Goal: Navigation & Orientation: Find specific page/section

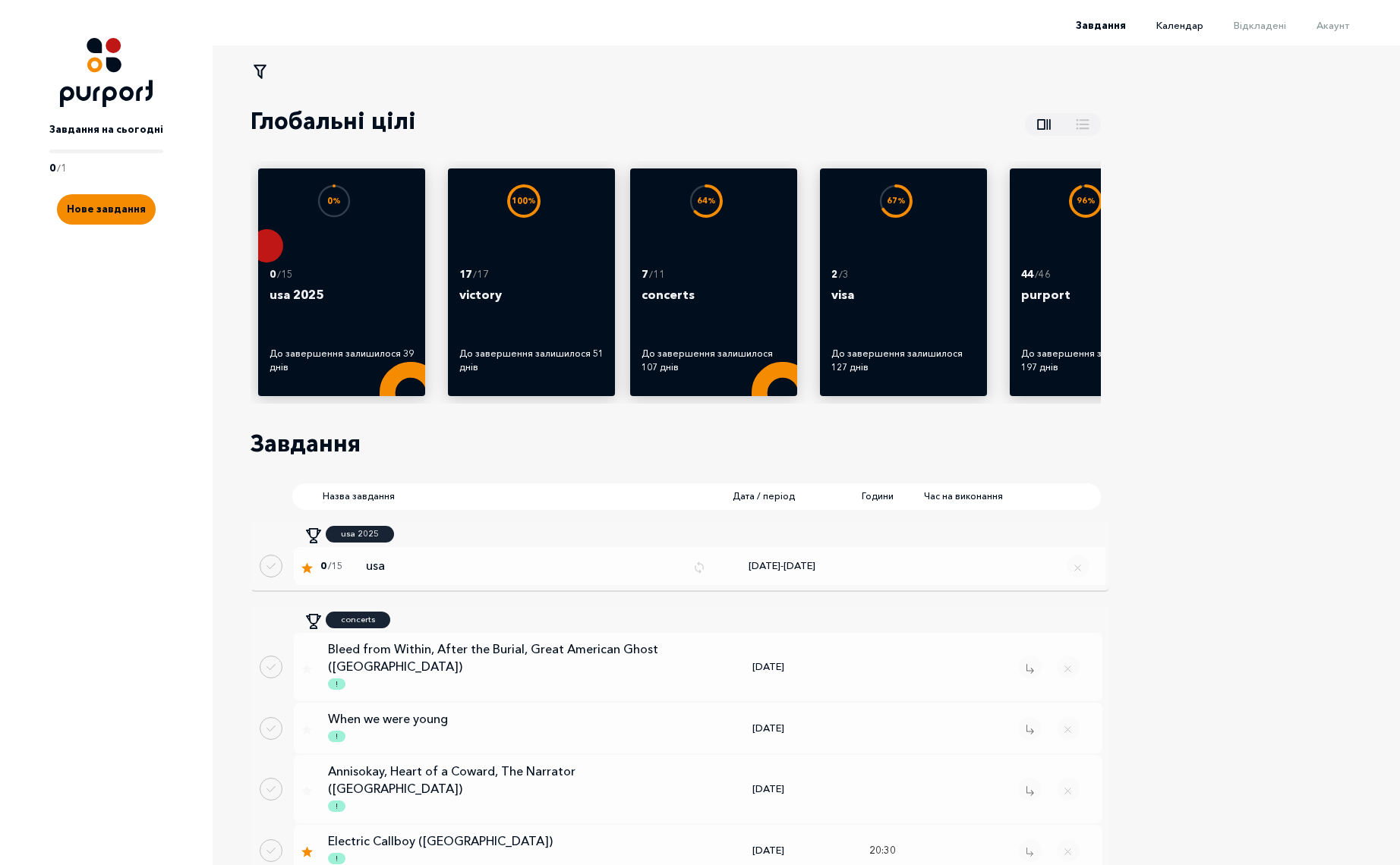
click at [1195, 19] on span "Календар" at bounding box center [1180, 24] width 47 height 12
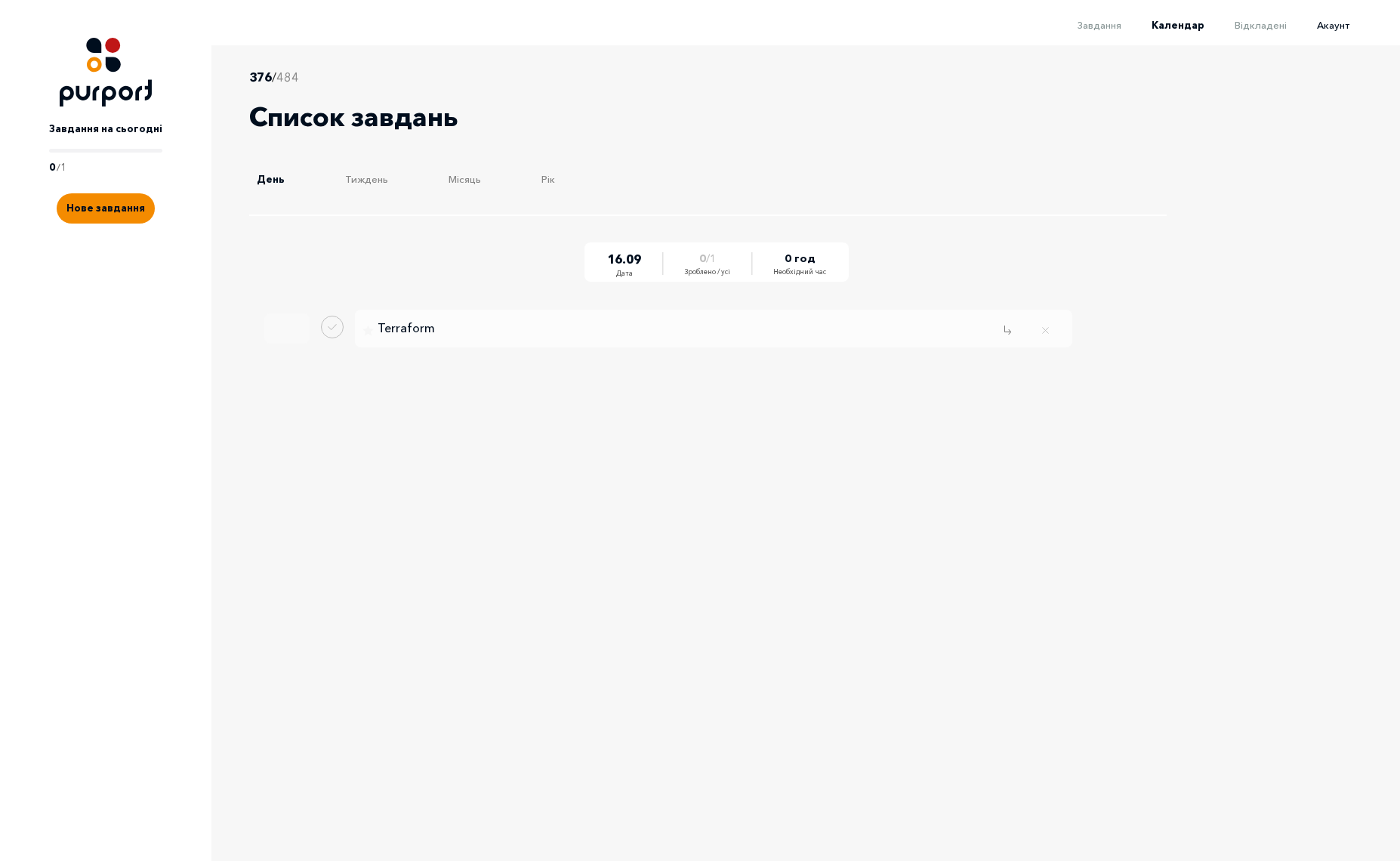
click at [1341, 27] on span "Акаунт" at bounding box center [1333, 24] width 32 height 12
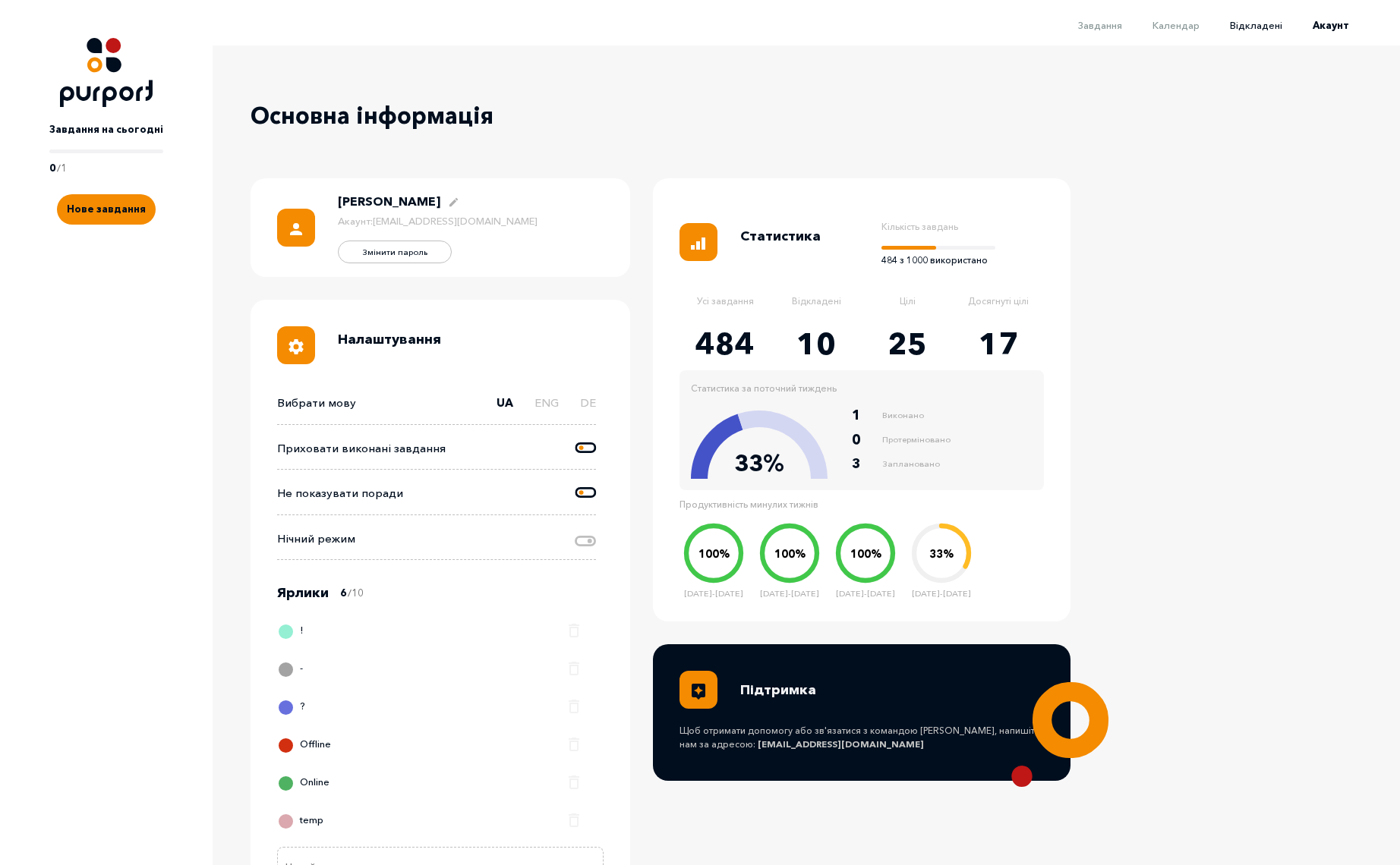
click at [1261, 25] on span "Відкладені" at bounding box center [1256, 24] width 53 height 12
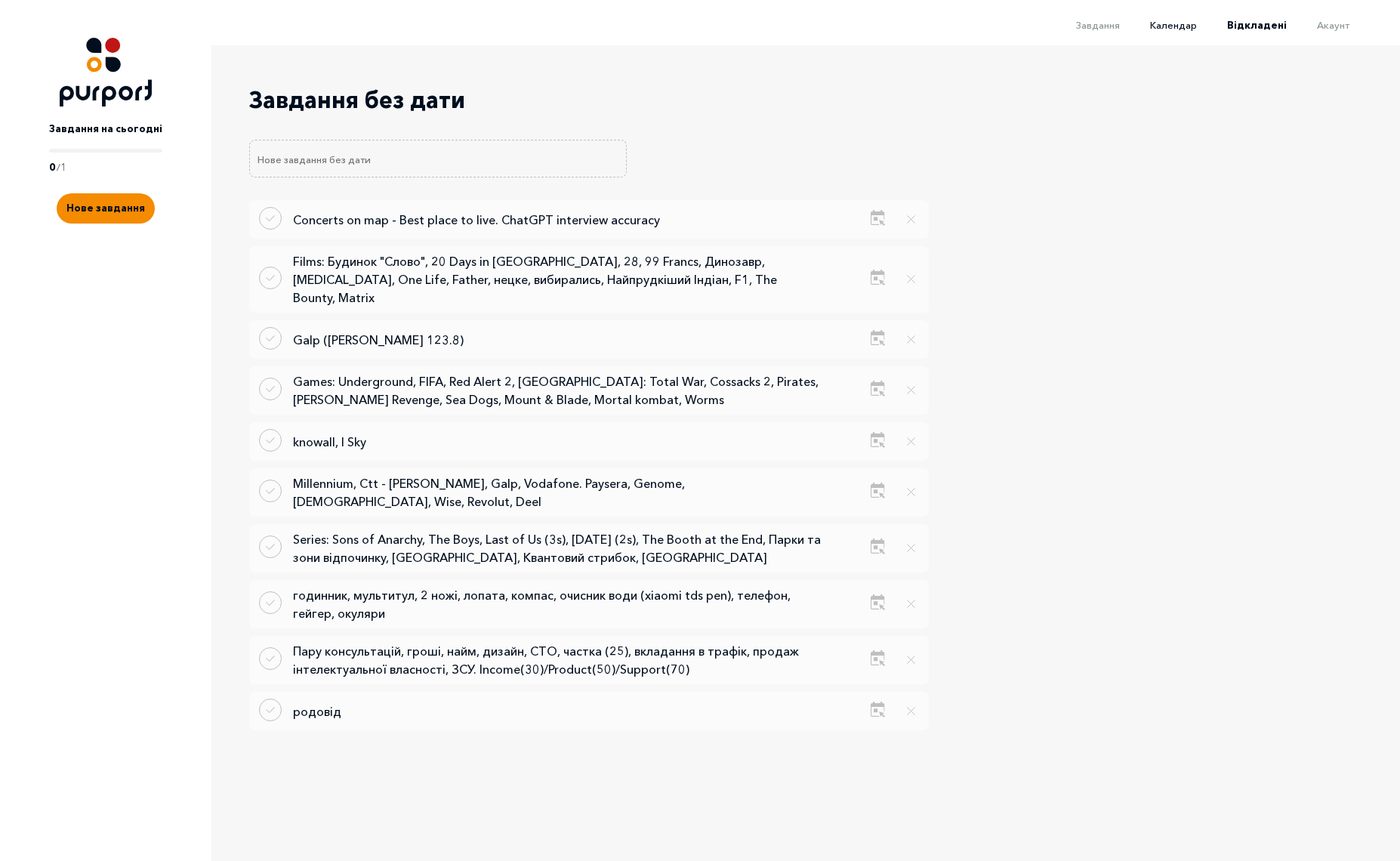
click at [1176, 25] on span "Календар" at bounding box center [1173, 24] width 47 height 12
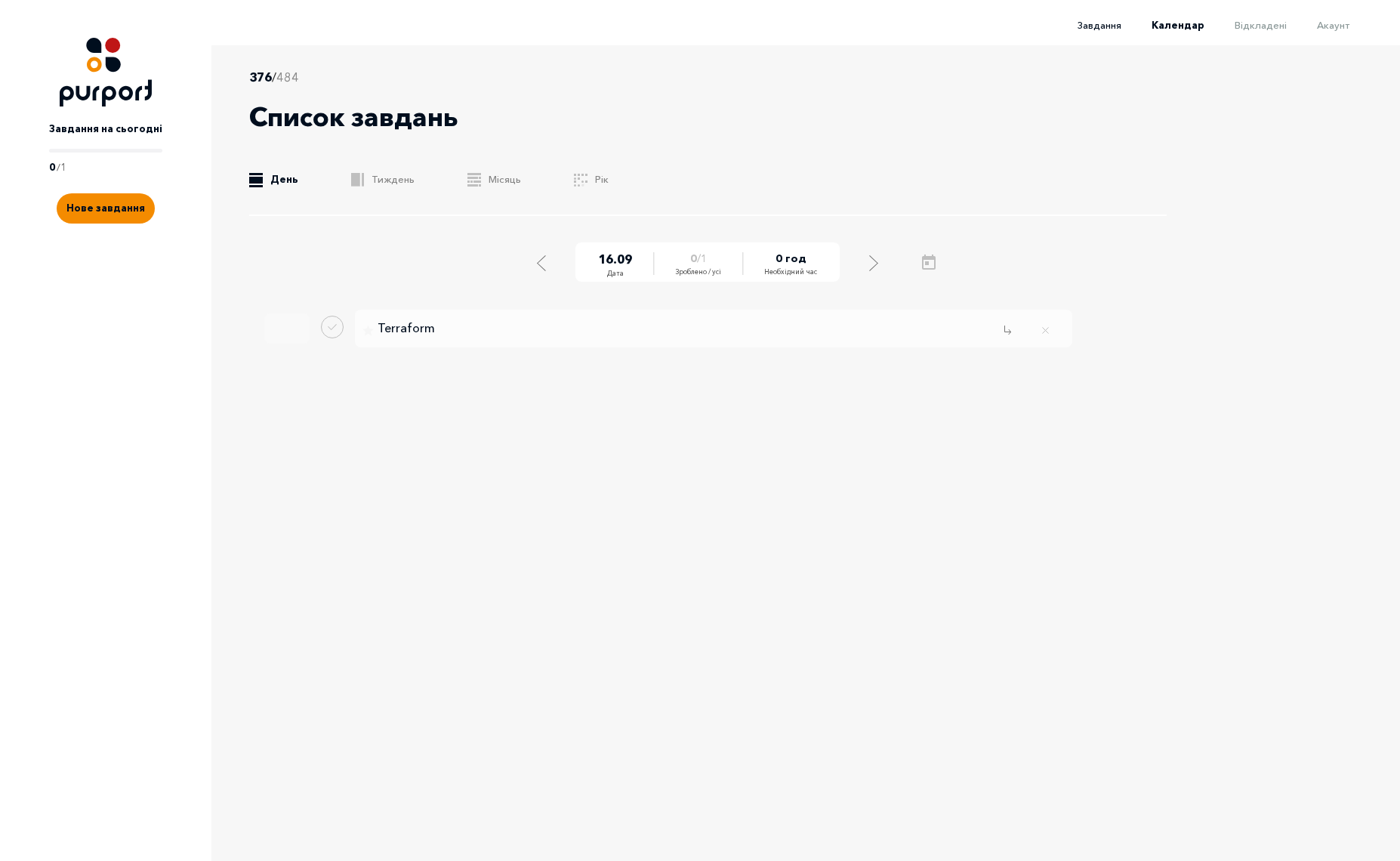
click at [1106, 27] on span "Завдання" at bounding box center [1099, 24] width 44 height 12
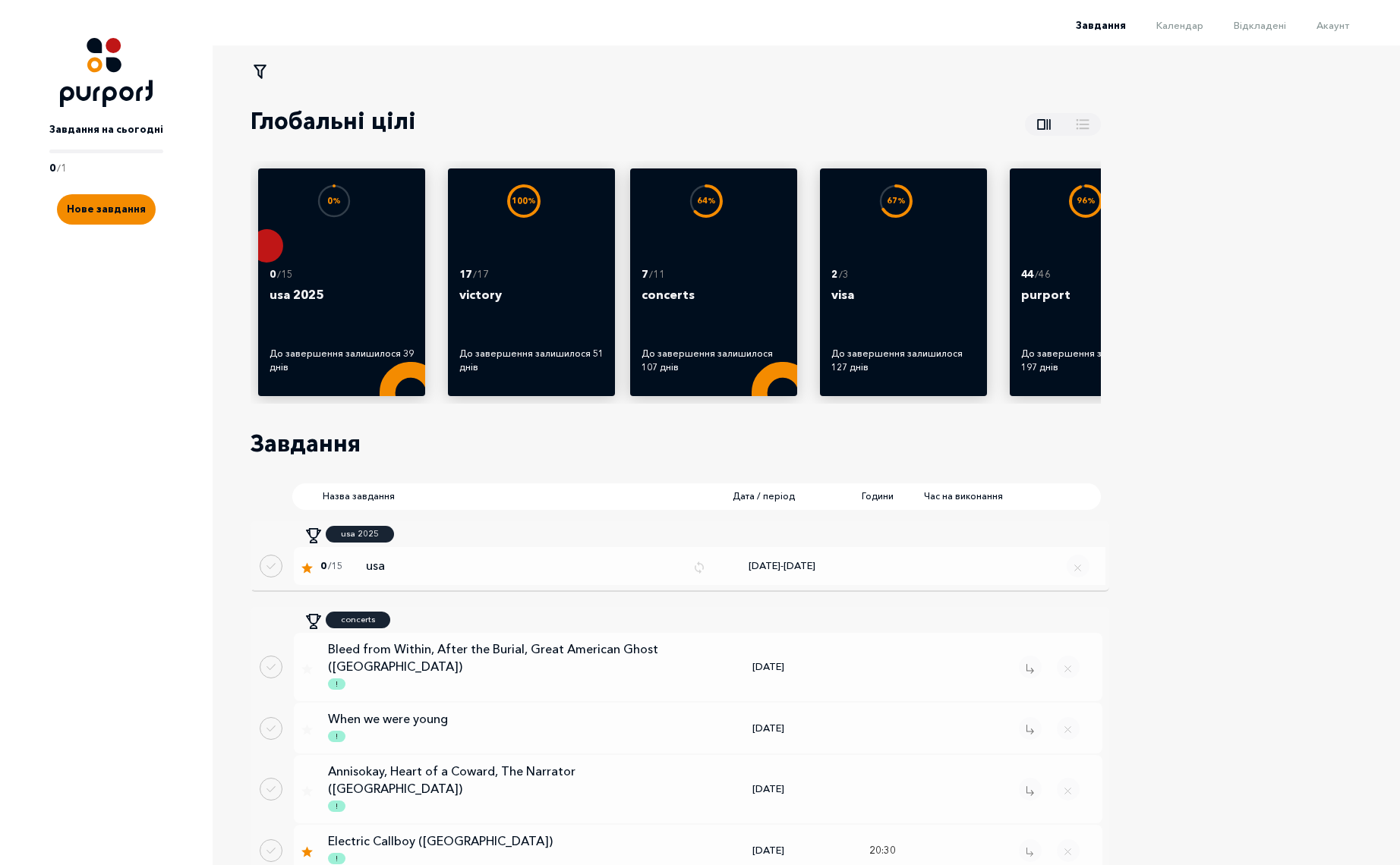
click at [1188, 31] on li "Календар" at bounding box center [1165, 24] width 77 height 18
click at [1187, 28] on span "Календар" at bounding box center [1180, 24] width 47 height 12
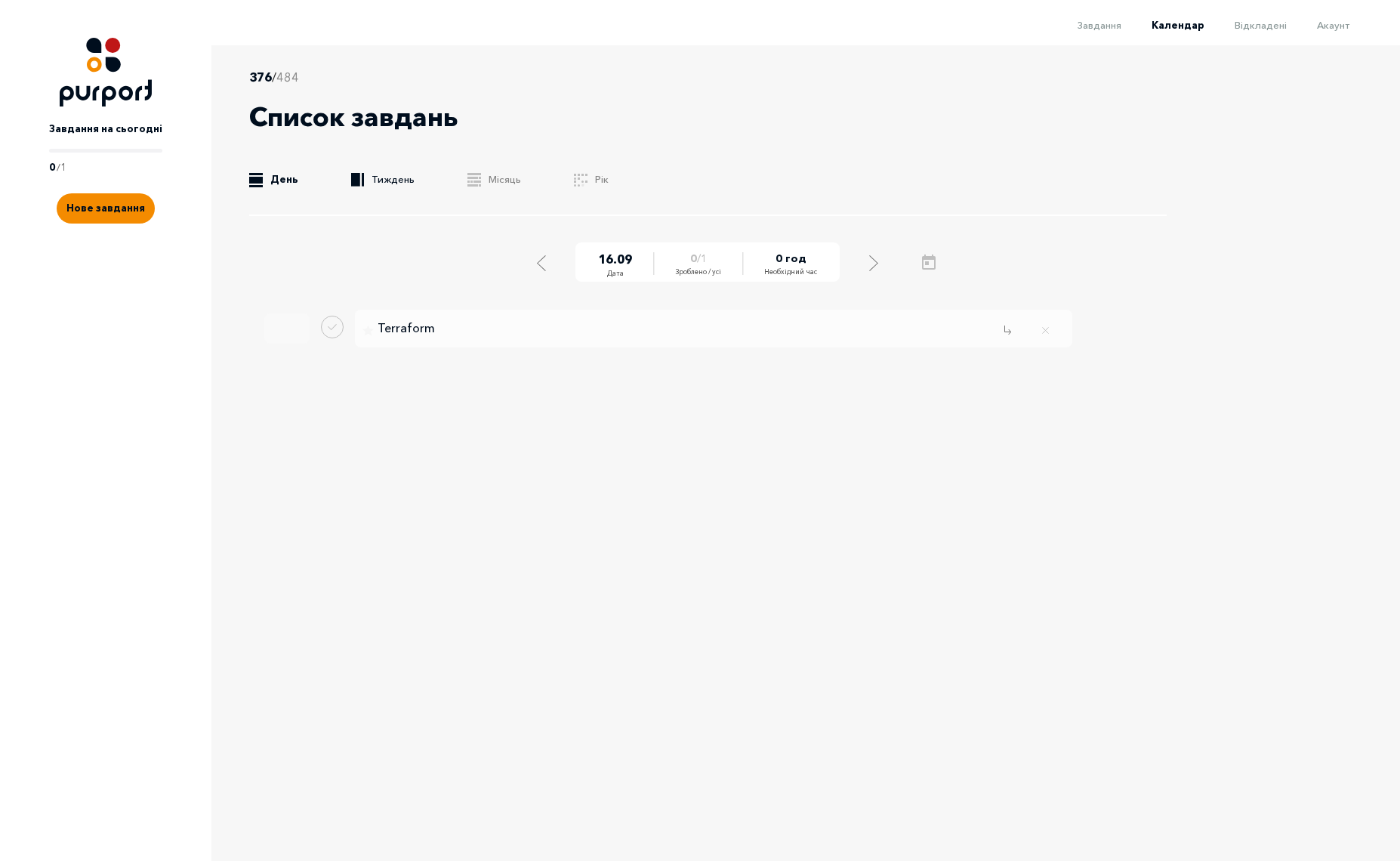
click at [388, 183] on link ".b{fill:#F48B00;} Тиждень" at bounding box center [382, 179] width 63 height 15
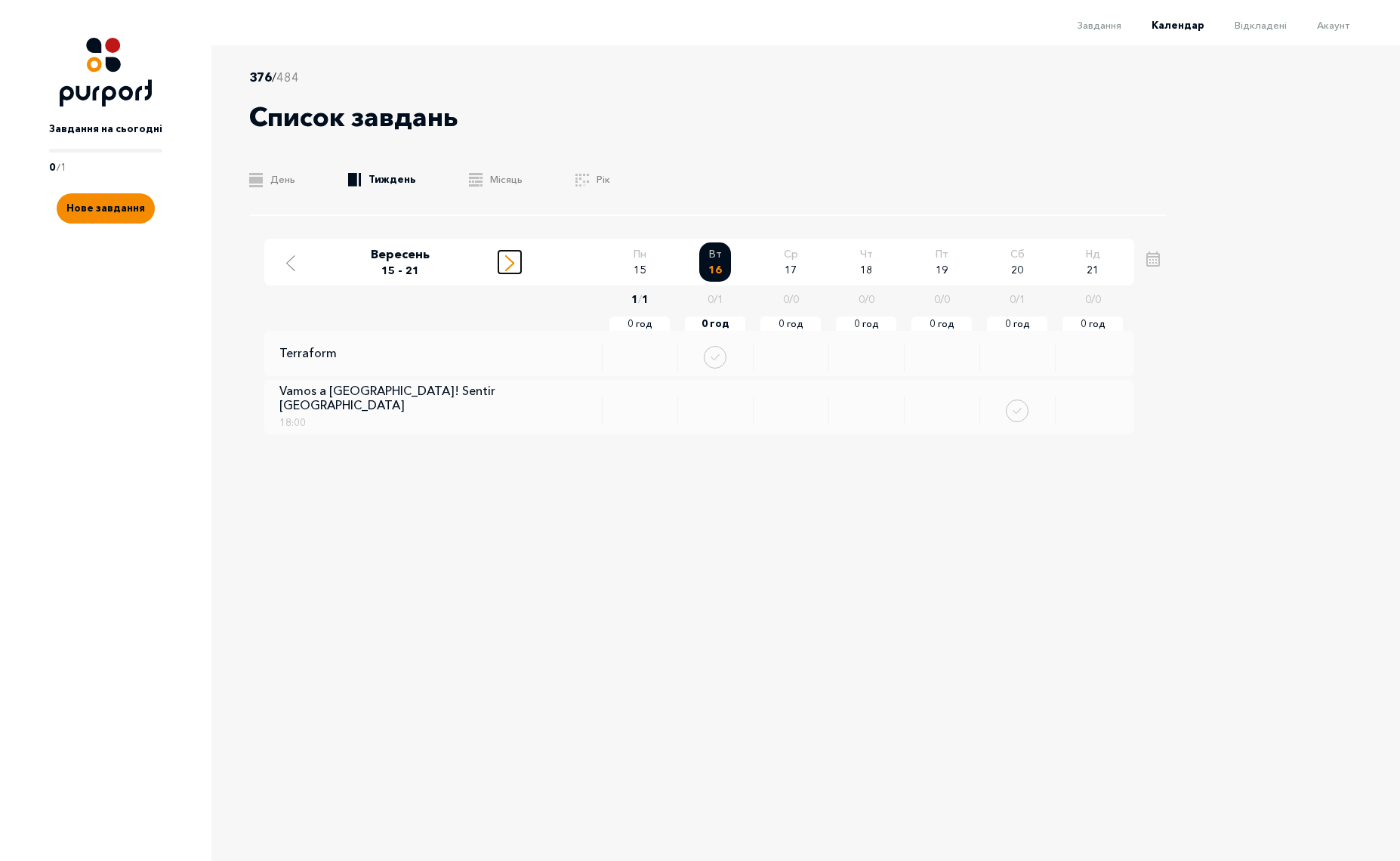
click at [509, 264] on icon "Move to next week" at bounding box center [510, 263] width 9 height 16
